Goal: Task Accomplishment & Management: Manage account settings

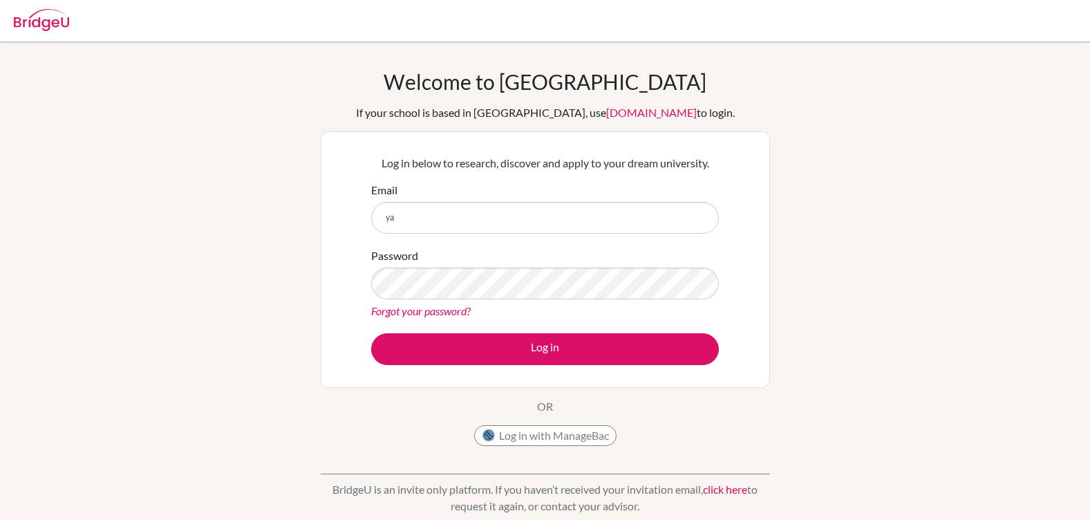
click at [371, 333] on button "Log in" at bounding box center [545, 349] width 348 height 32
click at [247, 222] on div "Welcome to BridgeU If your school is based in China, use app.bridge-u.com.cn to…" at bounding box center [545, 295] width 1090 height 452
drag, startPoint x: 393, startPoint y: 213, endPoint x: 419, endPoint y: 213, distance: 27.0
click at [398, 213] on input "ya" at bounding box center [545, 218] width 348 height 32
type input "yaviles@amschool.org"
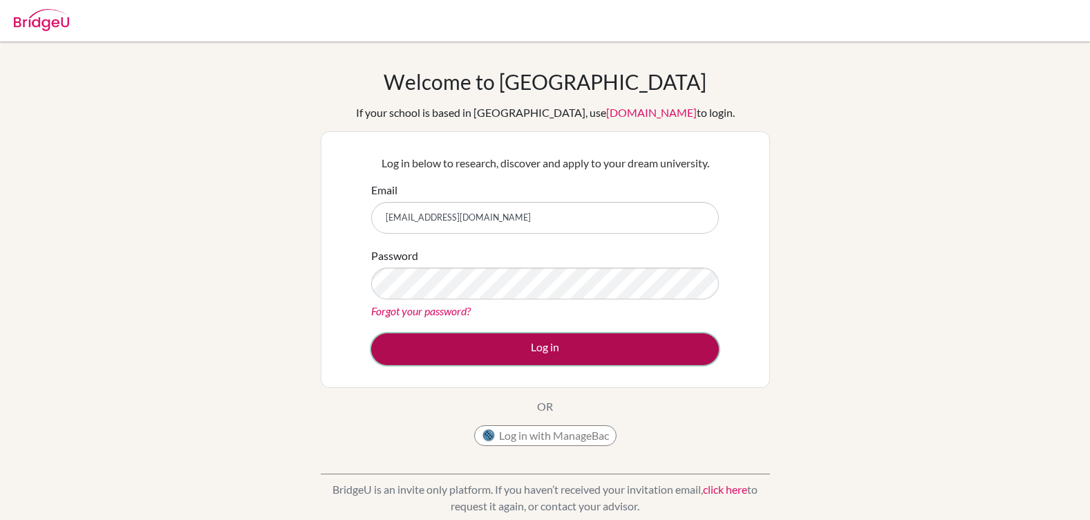
click at [507, 353] on button "Log in" at bounding box center [545, 349] width 348 height 32
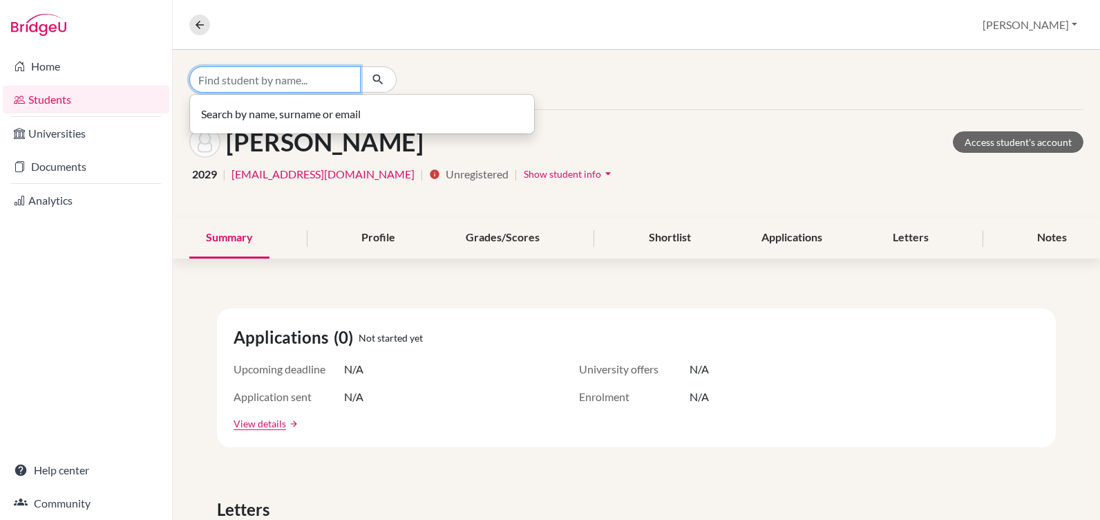
click at [262, 76] on input "Find student by name..." at bounding box center [274, 79] width 171 height 26
click at [263, 77] on input "Find student by name..." at bounding box center [274, 79] width 171 height 26
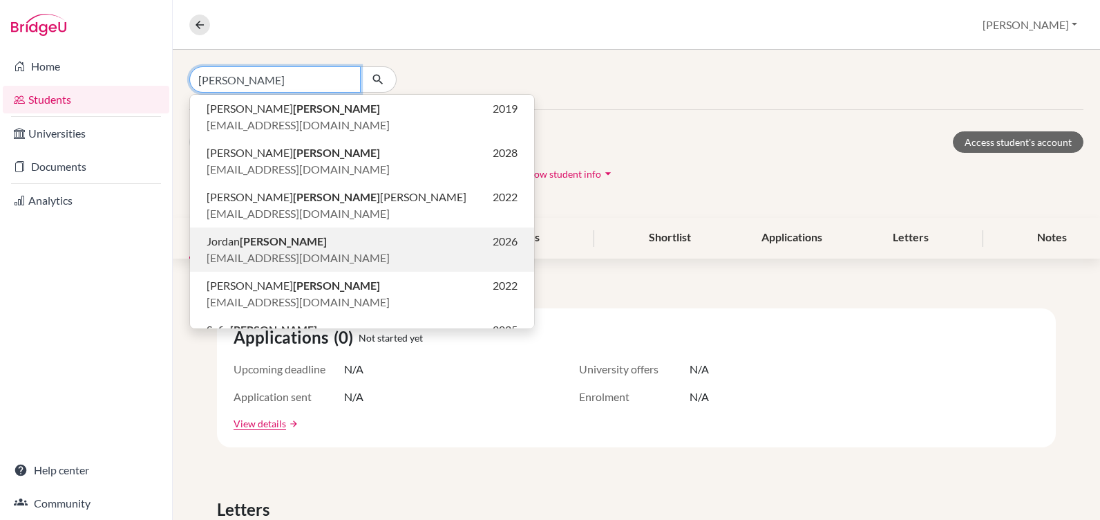
type input "[PERSON_NAME]"
click at [249, 242] on b "[PERSON_NAME]" at bounding box center [283, 240] width 87 height 13
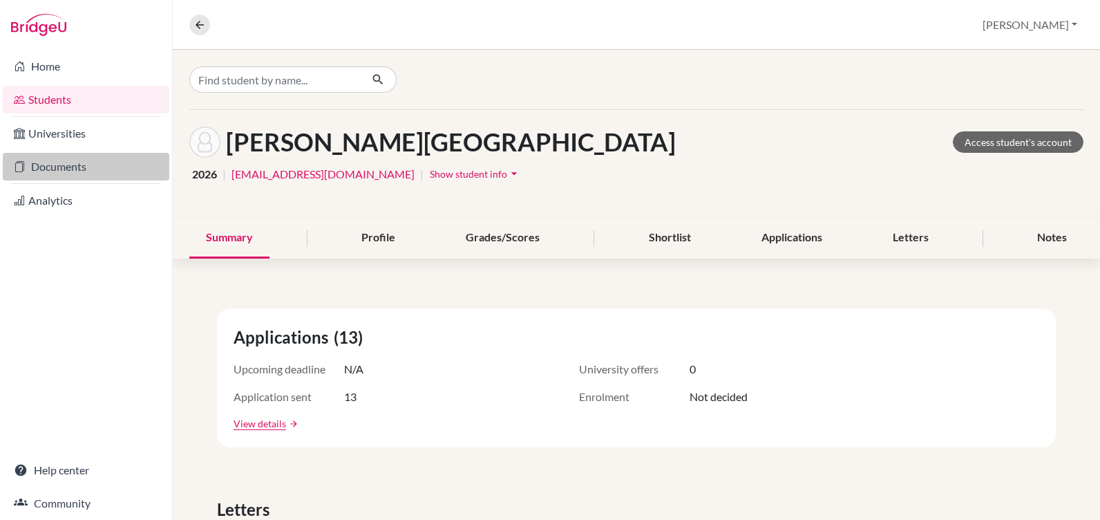
click at [59, 167] on link "Documents" at bounding box center [86, 167] width 167 height 28
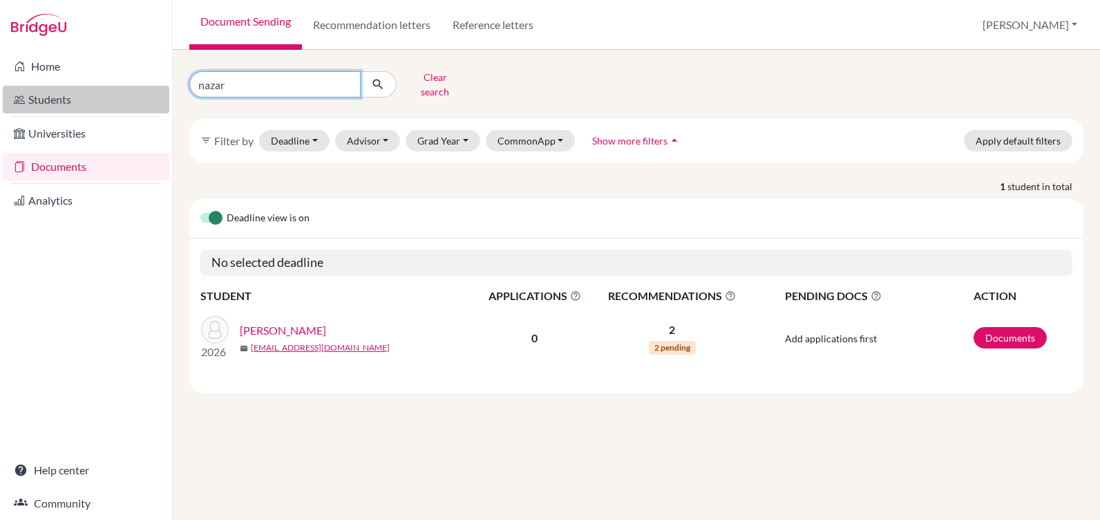
drag, startPoint x: 233, startPoint y: 79, endPoint x: 155, endPoint y: 95, distance: 78.9
click at [155, 95] on div "Home Students Universities Documents Analytics Help center Community Document S…" at bounding box center [550, 260] width 1100 height 520
type input "[PERSON_NAME]"
click button "submit" at bounding box center [378, 84] width 37 height 26
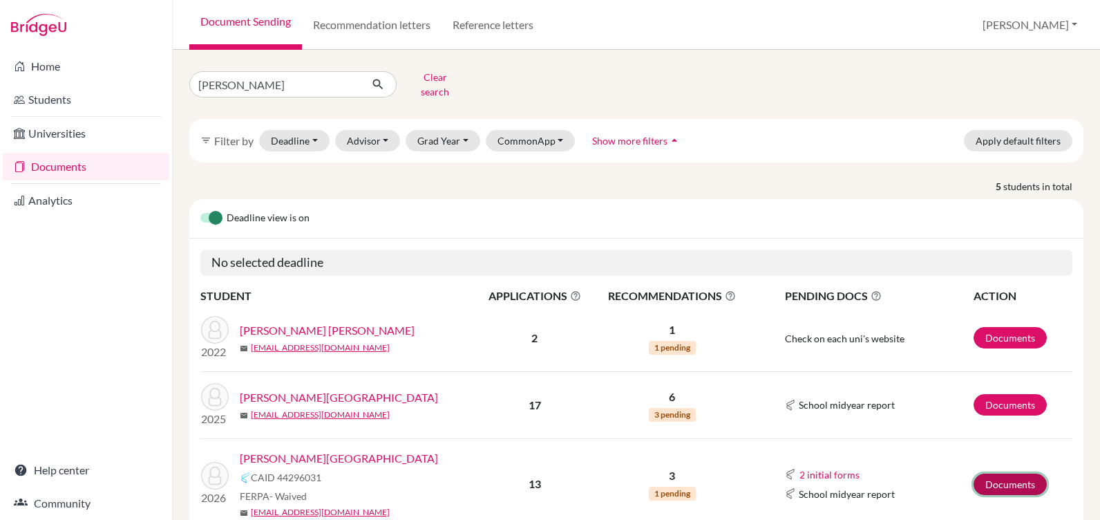
click at [991, 473] on link "Documents" at bounding box center [1010, 483] width 73 height 21
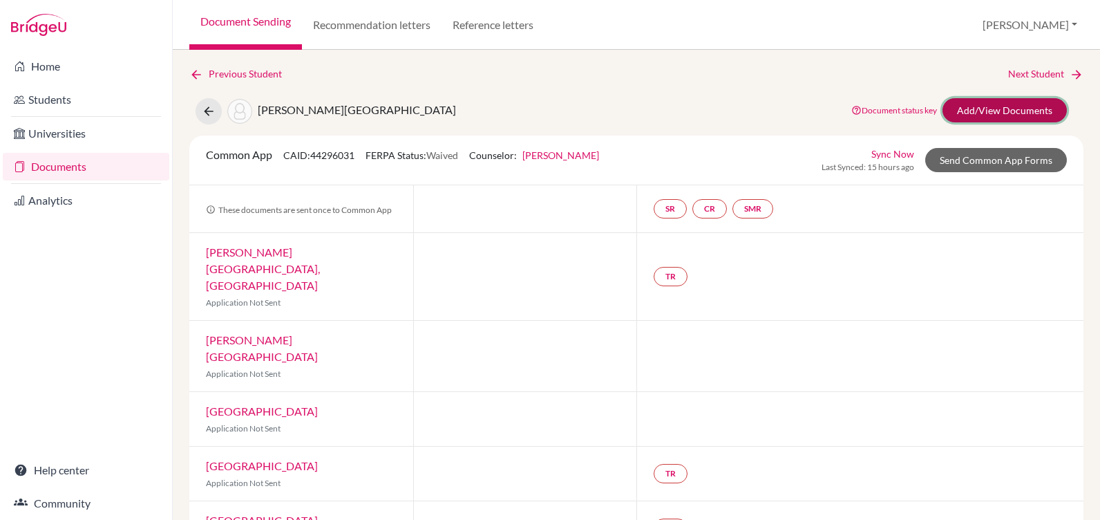
click at [974, 117] on link "Add/View Documents" at bounding box center [1005, 110] width 124 height 24
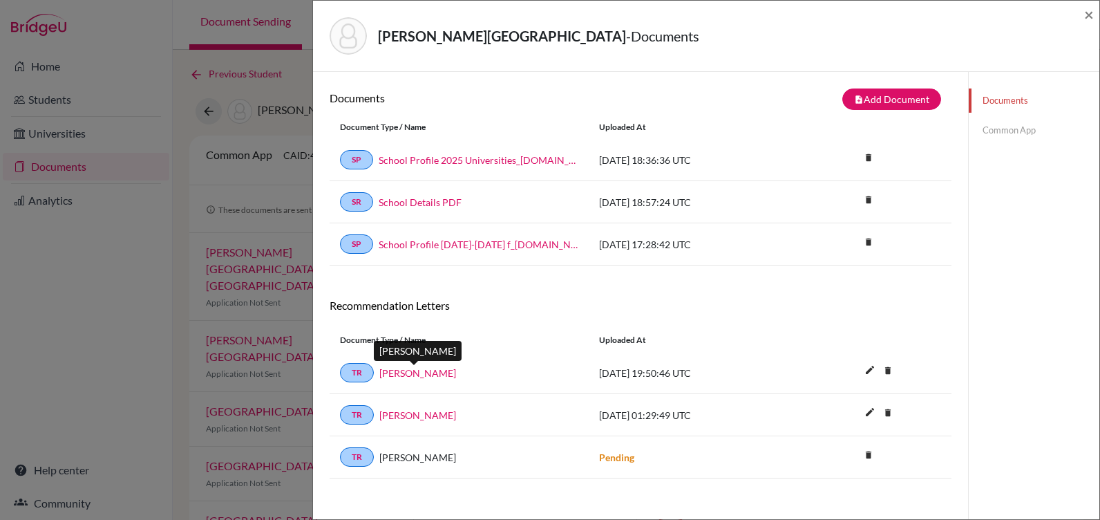
click at [424, 371] on link "Steve McDowell" at bounding box center [417, 373] width 77 height 15
click at [416, 414] on link "Esther Claros" at bounding box center [417, 415] width 77 height 15
click at [1085, 10] on span "×" at bounding box center [1089, 14] width 10 height 20
